Goal: Task Accomplishment & Management: Manage account settings

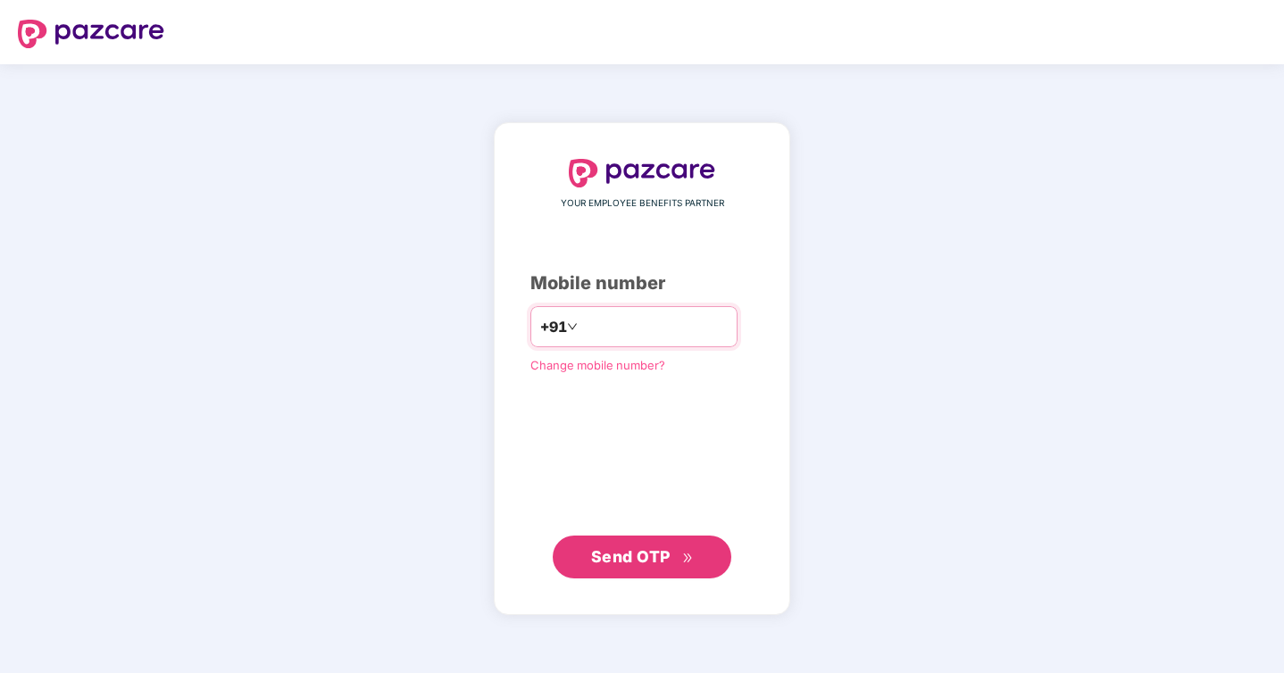
click at [676, 322] on input "number" at bounding box center [654, 327] width 146 height 29
type input "**********"
click at [639, 571] on button "Send OTP" at bounding box center [642, 557] width 179 height 43
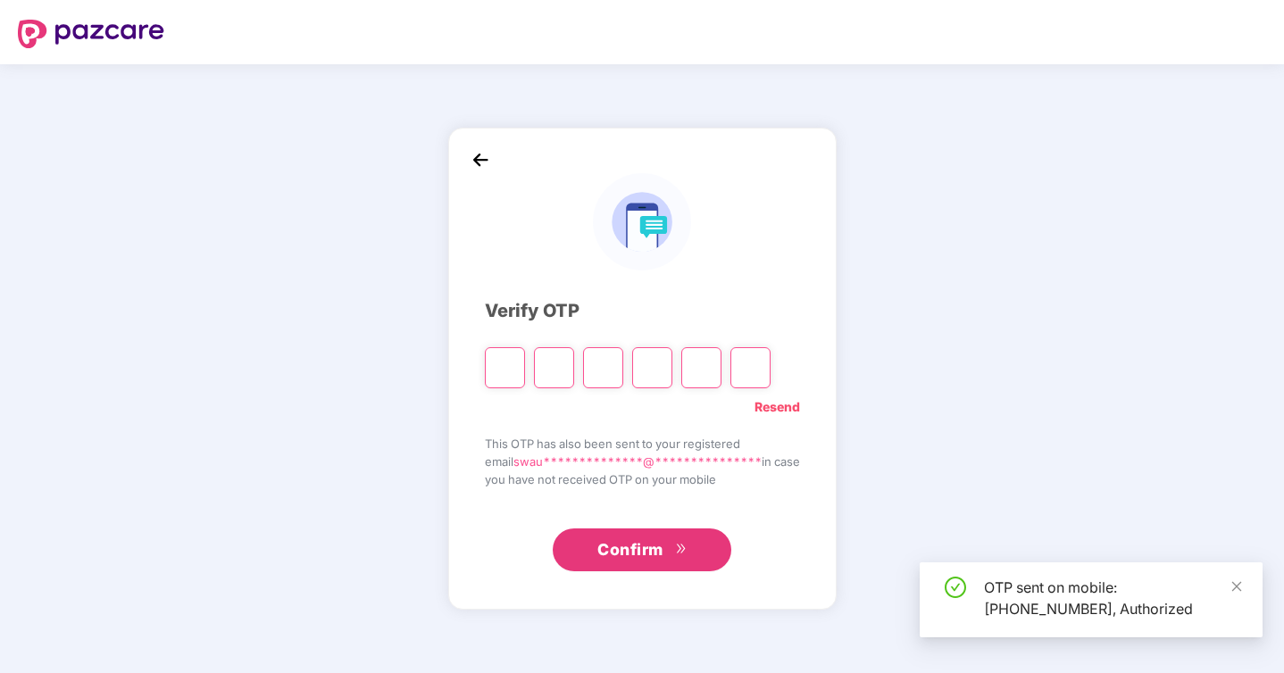
type input "*"
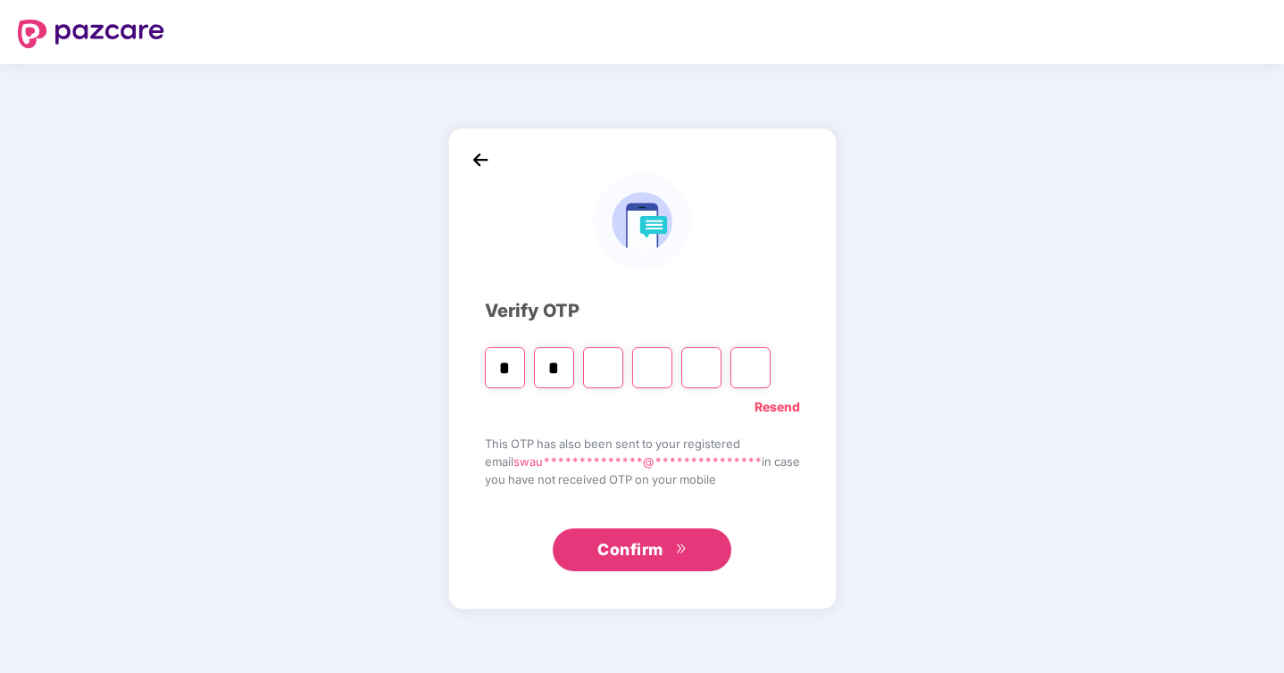
type input "*"
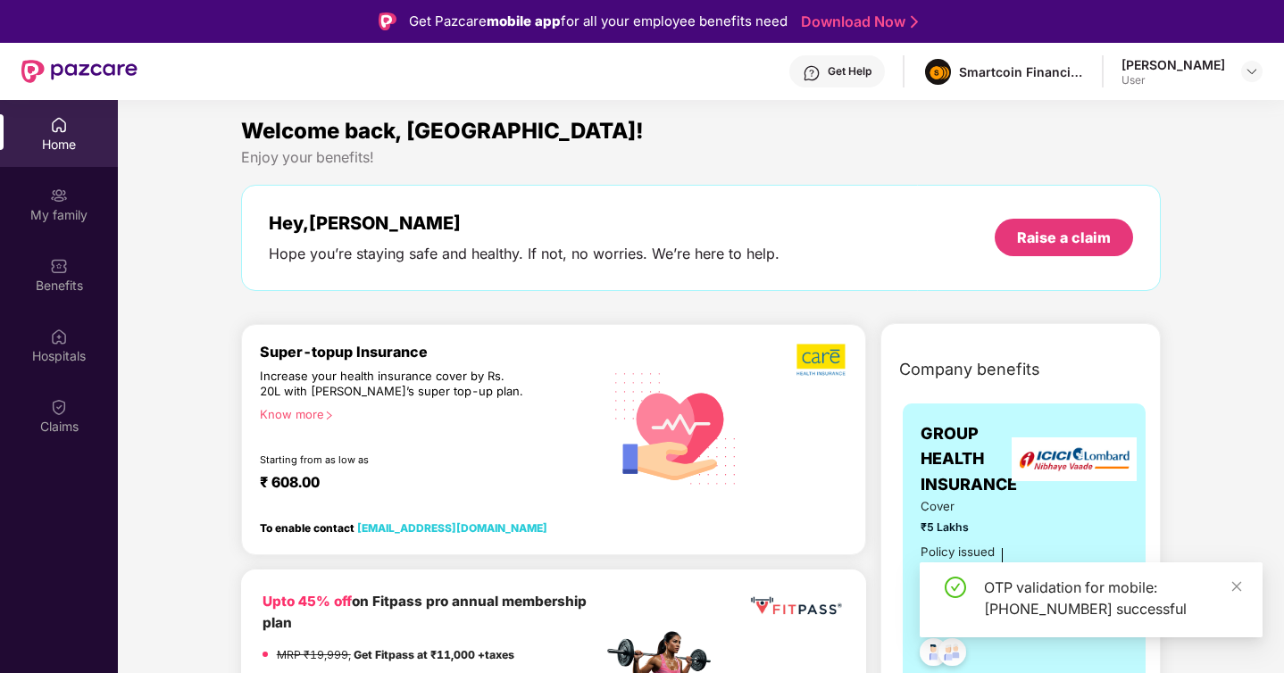
click at [1163, 71] on div "[PERSON_NAME]" at bounding box center [1174, 64] width 104 height 17
